Goal: Information Seeking & Learning: Learn about a topic

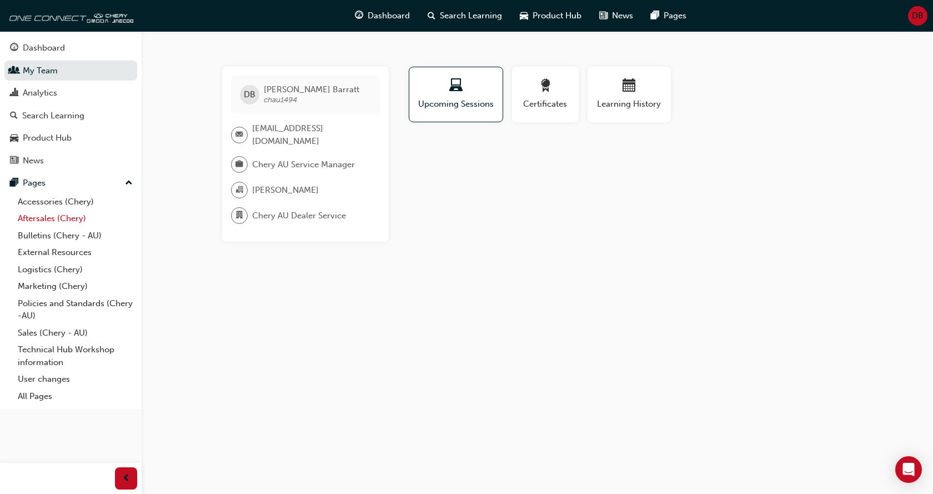
click at [46, 222] on link "Aftersales (Chery)" at bounding box center [75, 218] width 124 height 17
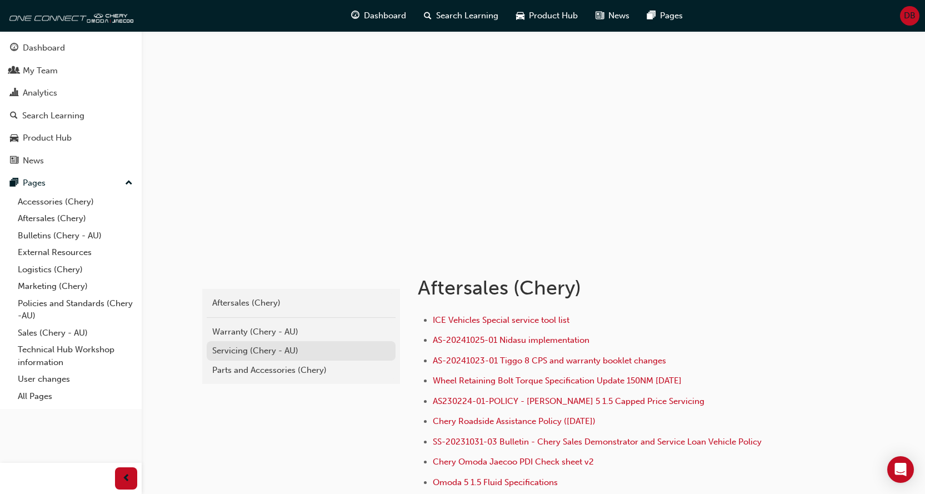
click at [263, 351] on div "Servicing (Chery - AU)" at bounding box center [301, 350] width 178 height 13
